Goal: Navigation & Orientation: Find specific page/section

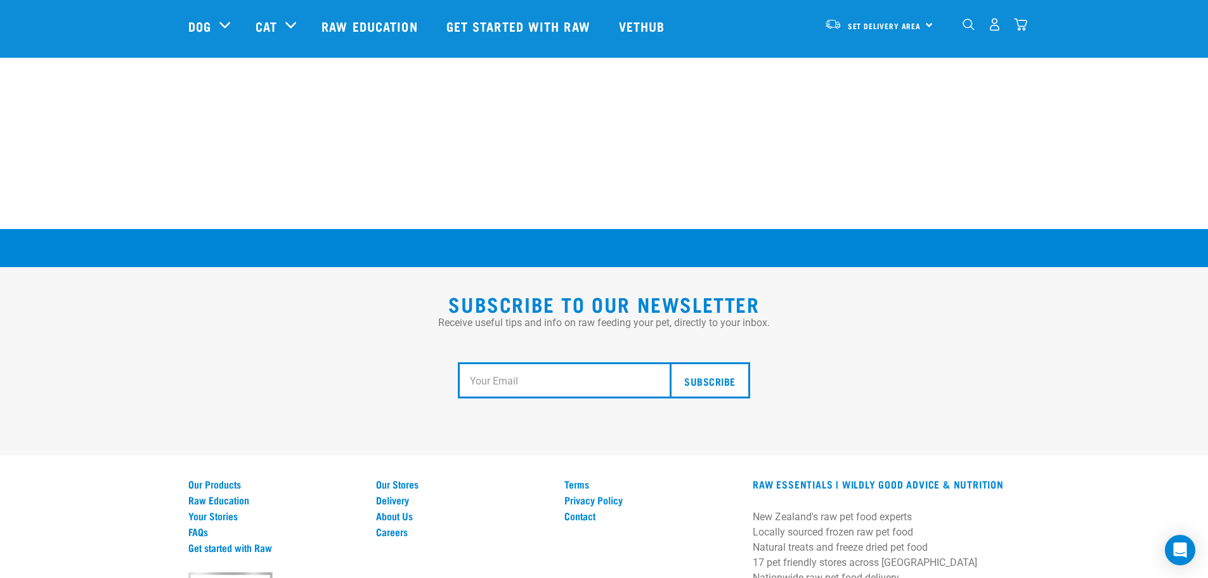
scroll to position [2342, 0]
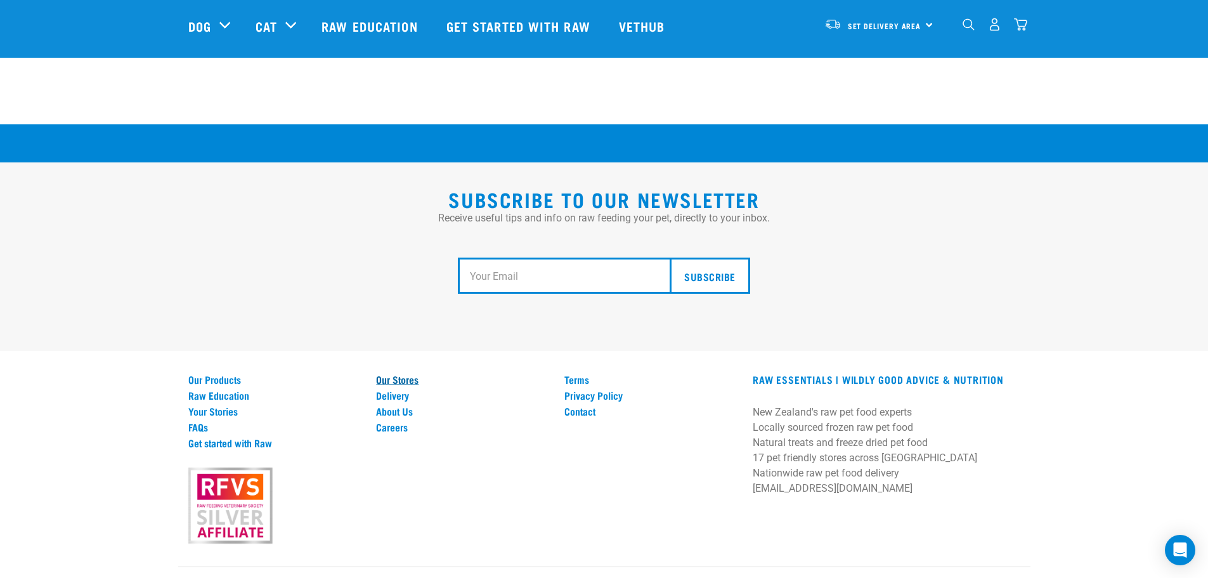
click at [388, 373] on link "Our Stores" at bounding box center [462, 378] width 173 height 11
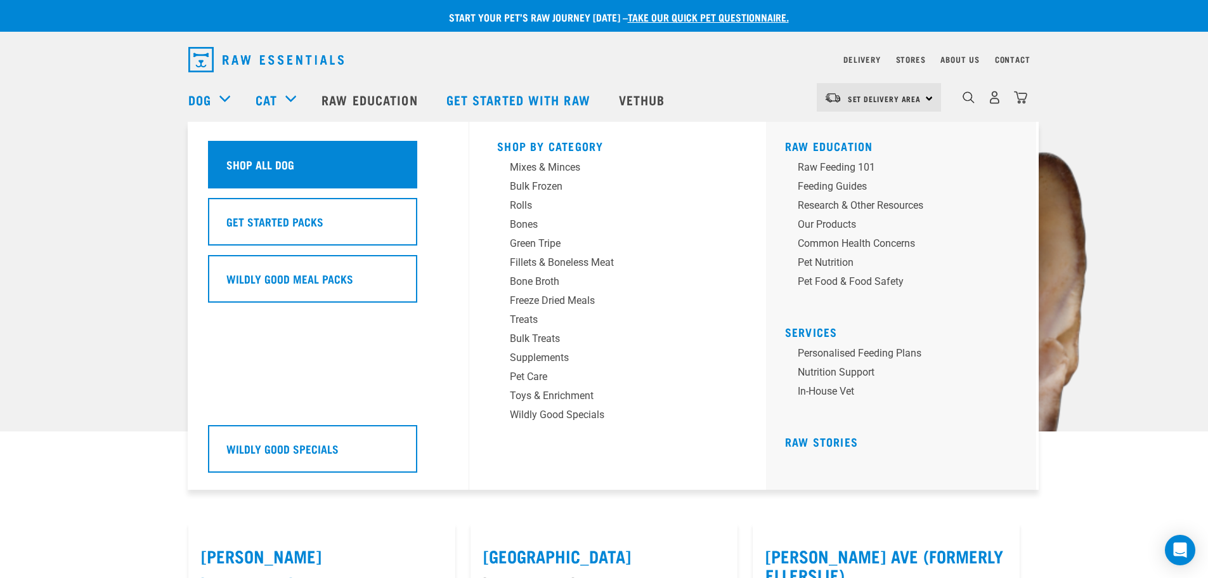
click at [231, 164] on h5 "Shop All Dog" at bounding box center [260, 164] width 68 height 16
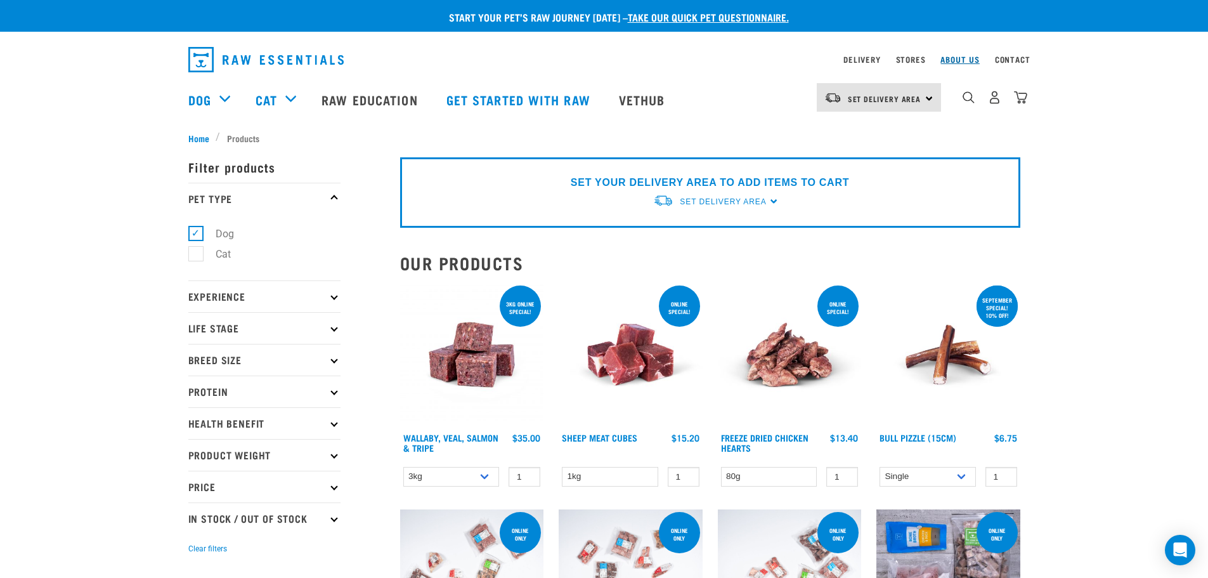
click at [963, 58] on link "About Us" at bounding box center [959, 59] width 39 height 4
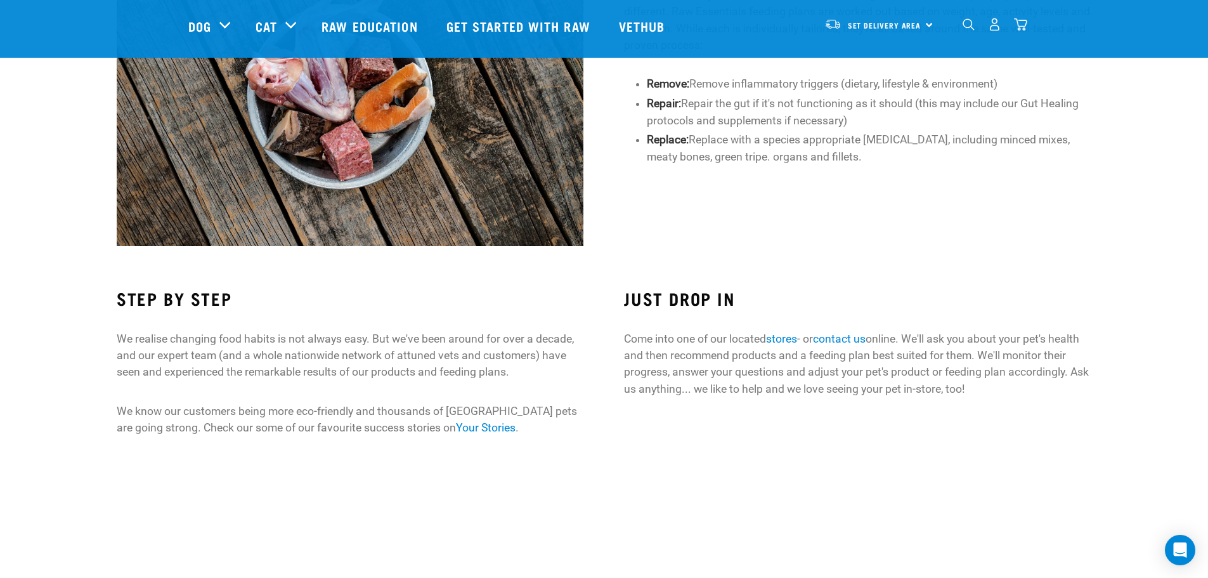
scroll to position [720, 0]
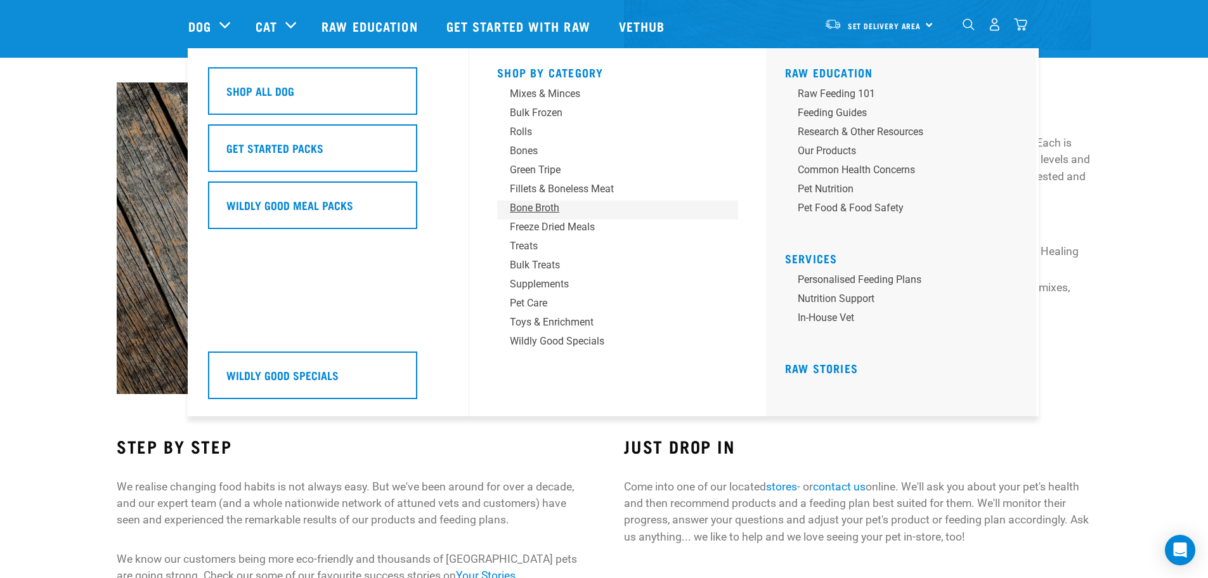
click at [546, 208] on div "Bone Broth" at bounding box center [609, 207] width 198 height 15
